Goal: Obtain resource: Obtain resource

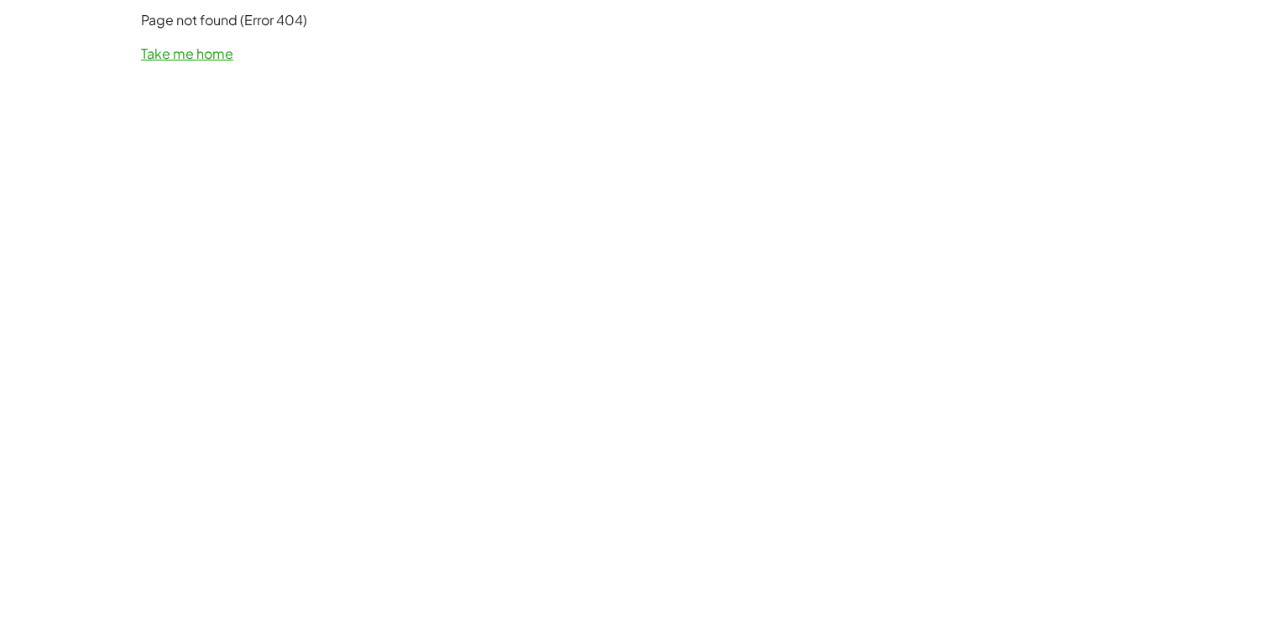
click at [189, 55] on link "Take me home" at bounding box center [187, 53] width 92 height 18
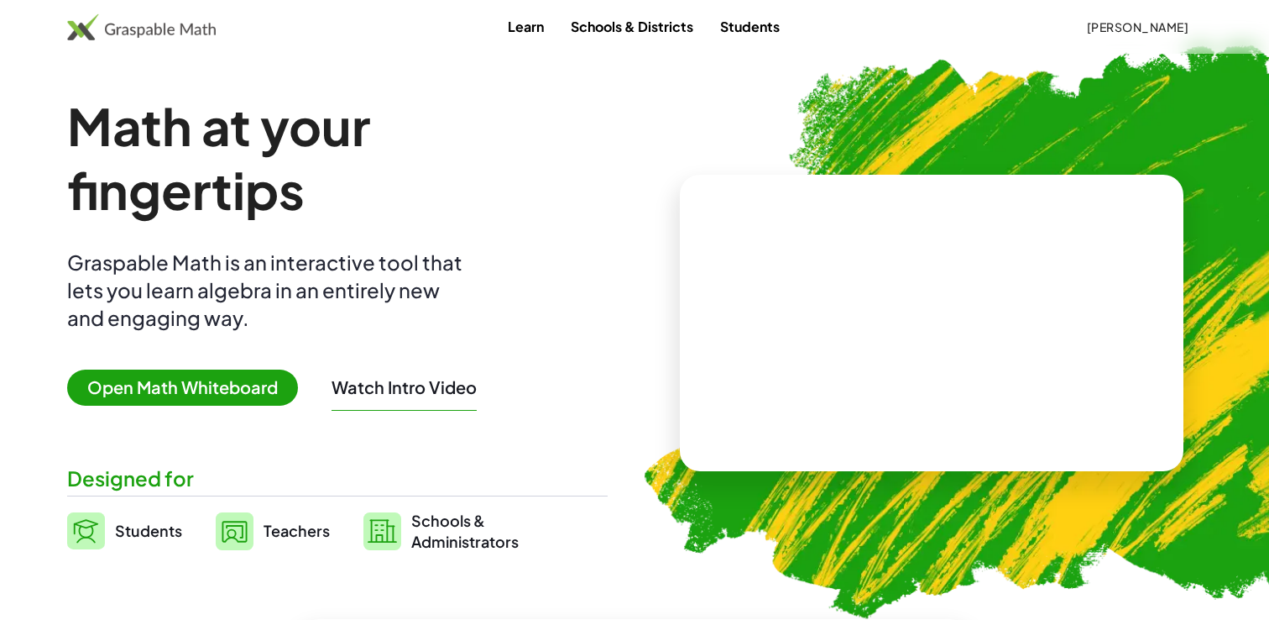
click at [305, 521] on span "Teachers" at bounding box center [297, 529] width 66 height 19
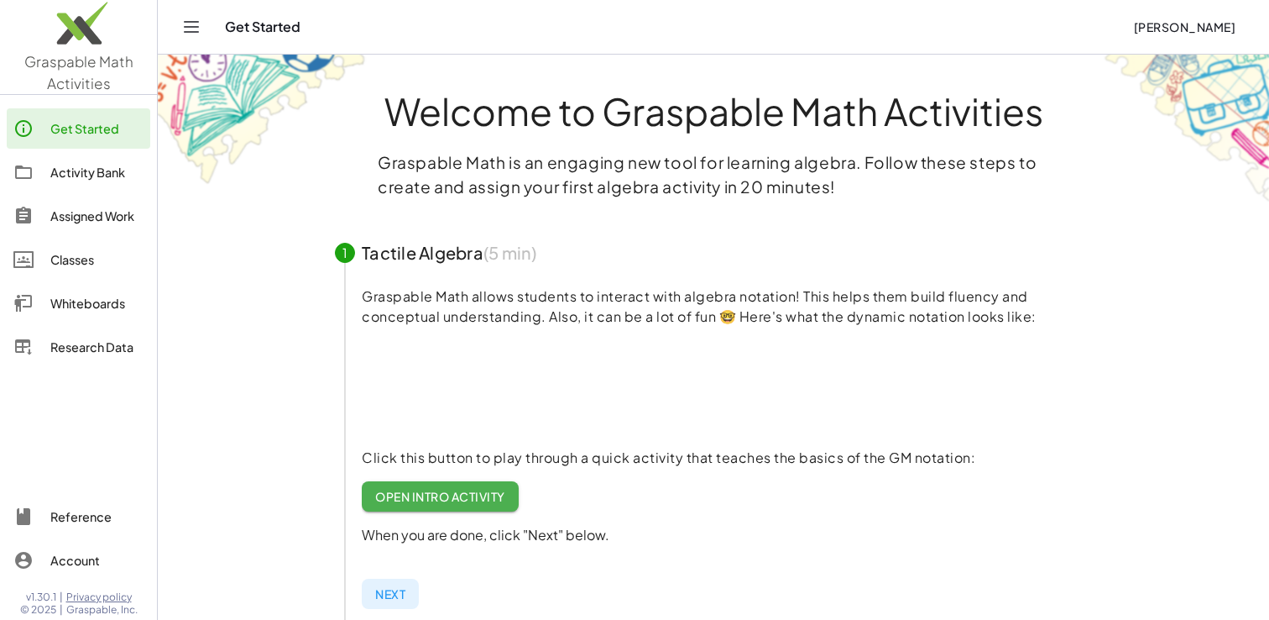
click at [114, 348] on div "Research Data" at bounding box center [96, 347] width 93 height 20
